Goal: Task Accomplishment & Management: Manage account settings

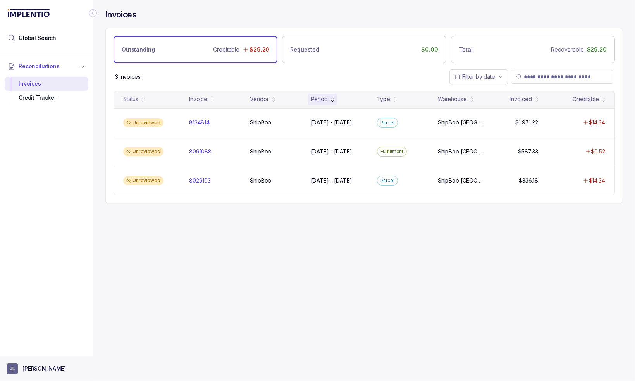
click at [28, 377] on aside "[PERSON_NAME]" at bounding box center [46, 368] width 93 height 25
click at [32, 371] on p "[PERSON_NAME]" at bounding box center [43, 369] width 43 height 8
click at [31, 352] on p "Logout" at bounding box center [51, 352] width 64 height 8
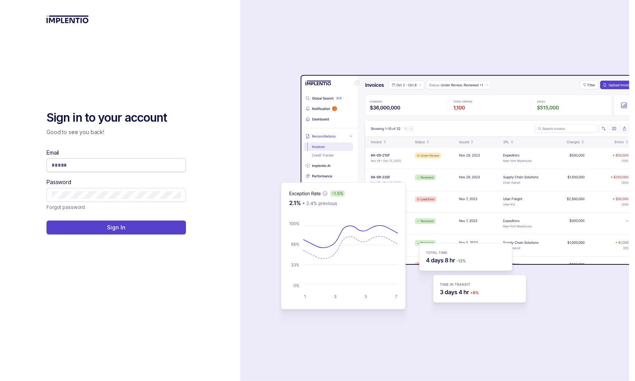
click at [66, 169] on input "Email" at bounding box center [116, 165] width 129 height 8
click at [66, 166] on input "Email" at bounding box center [116, 165] width 129 height 8
click at [212, 93] on div "Sign in to your account Good to see you back! Email Password Forgot password Si…" at bounding box center [120, 190] width 240 height 381
click at [70, 169] on span at bounding box center [115, 165] width 139 height 14
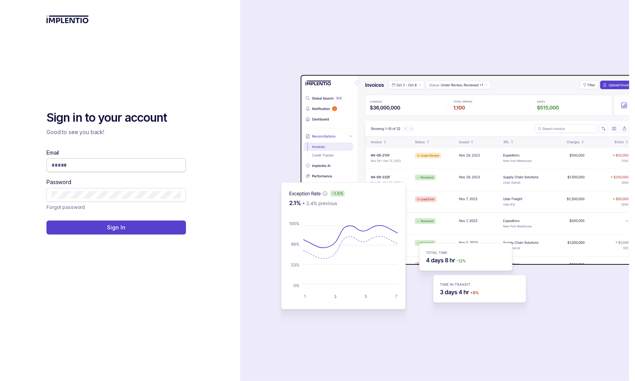
click at [71, 165] on input "Email" at bounding box center [116, 165] width 129 height 8
type input "**********"
